Goal: Find specific page/section: Find specific page/section

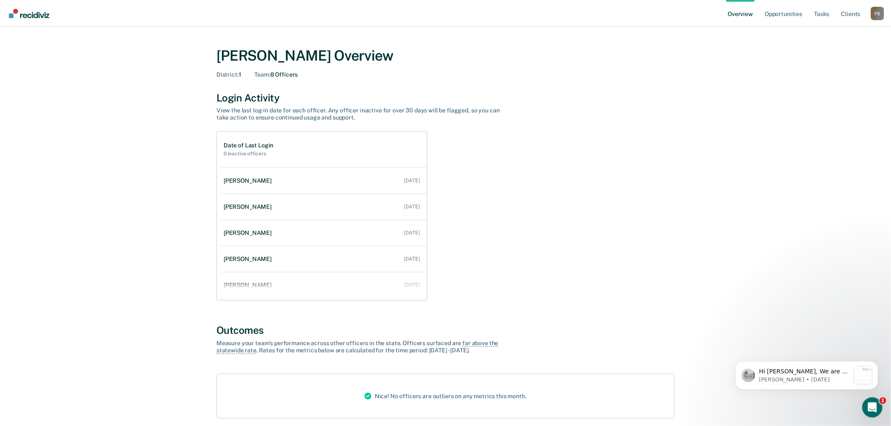
click at [879, 11] on div "F S" at bounding box center [877, 13] width 13 height 13
click at [841, 63] on link "Go to Operations" at bounding box center [844, 65] width 54 height 7
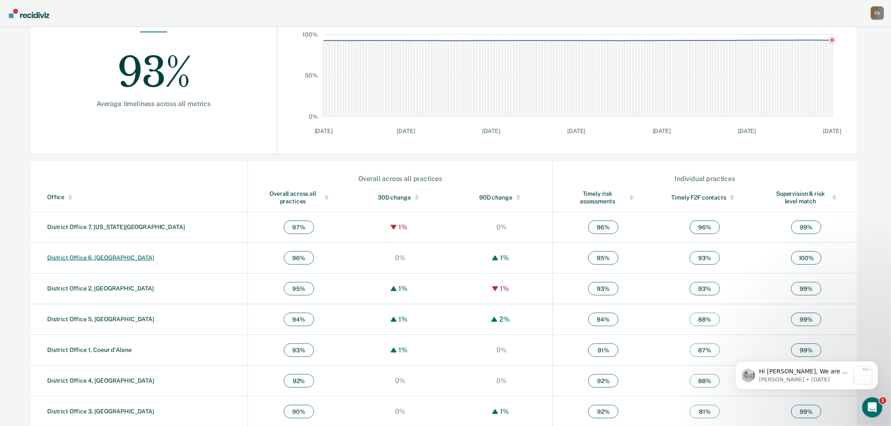
scroll to position [161, 0]
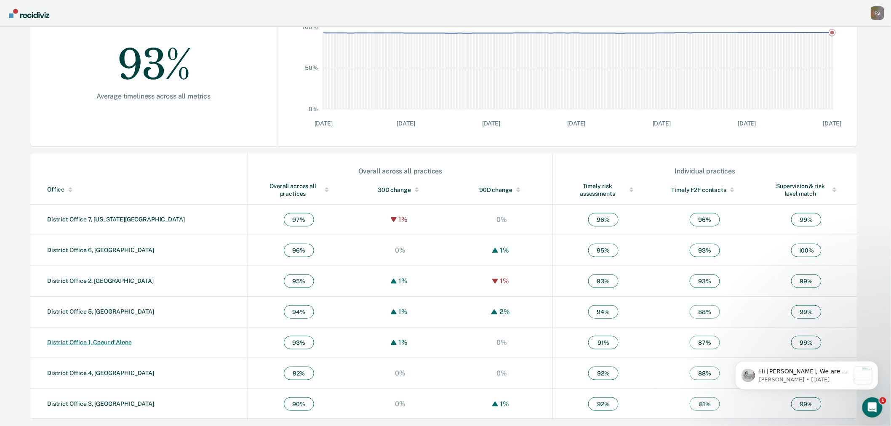
click at [107, 343] on link "District Office 1, Coeur d'Alene" at bounding box center [89, 342] width 85 height 7
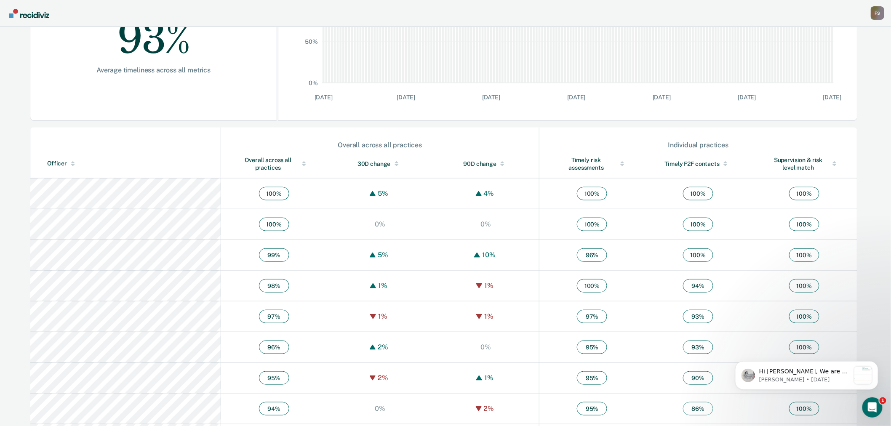
scroll to position [140, 0]
